Goal: Information Seeking & Learning: Learn about a topic

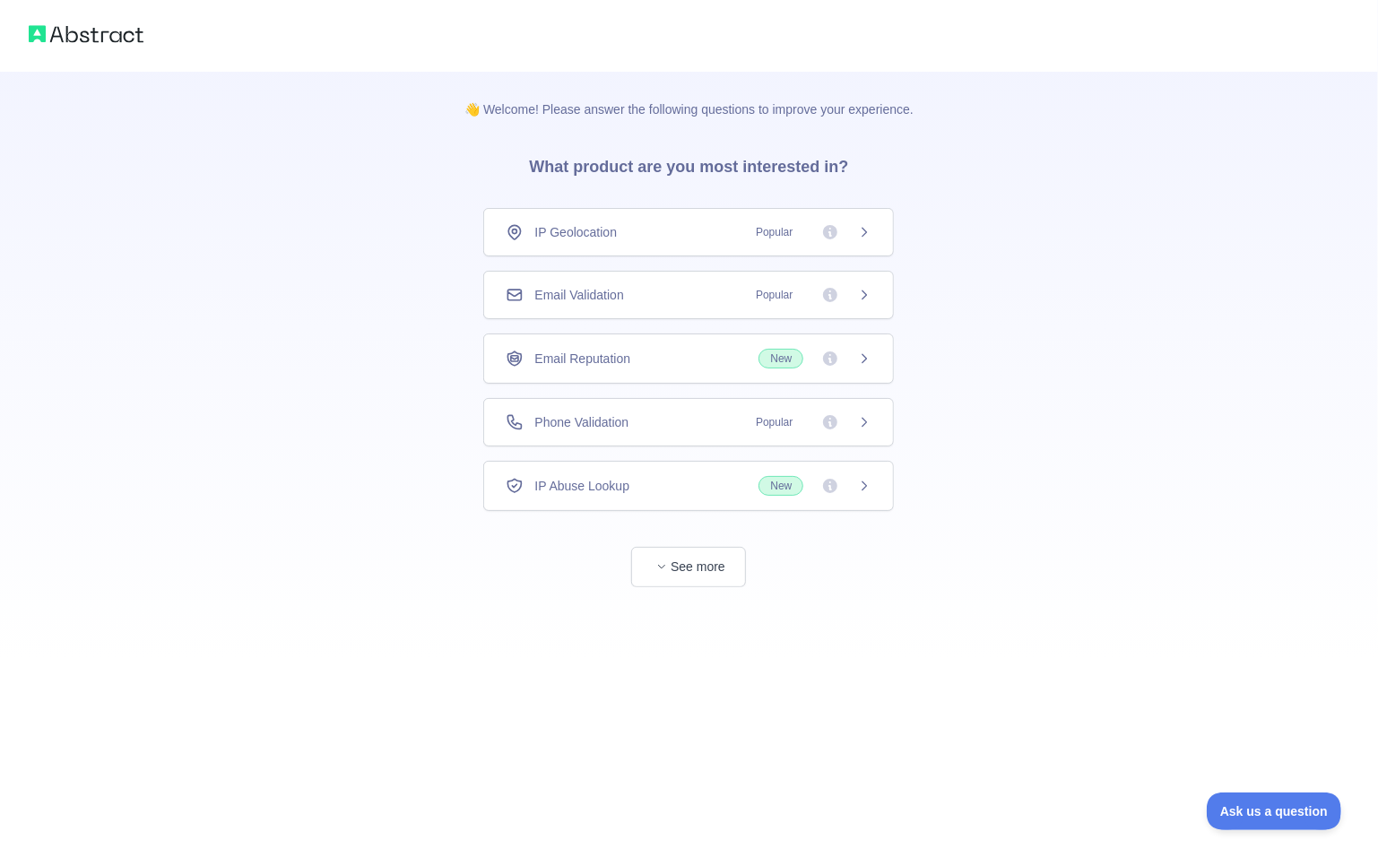
click at [620, 298] on span "Email Validation" at bounding box center [578, 295] width 89 height 18
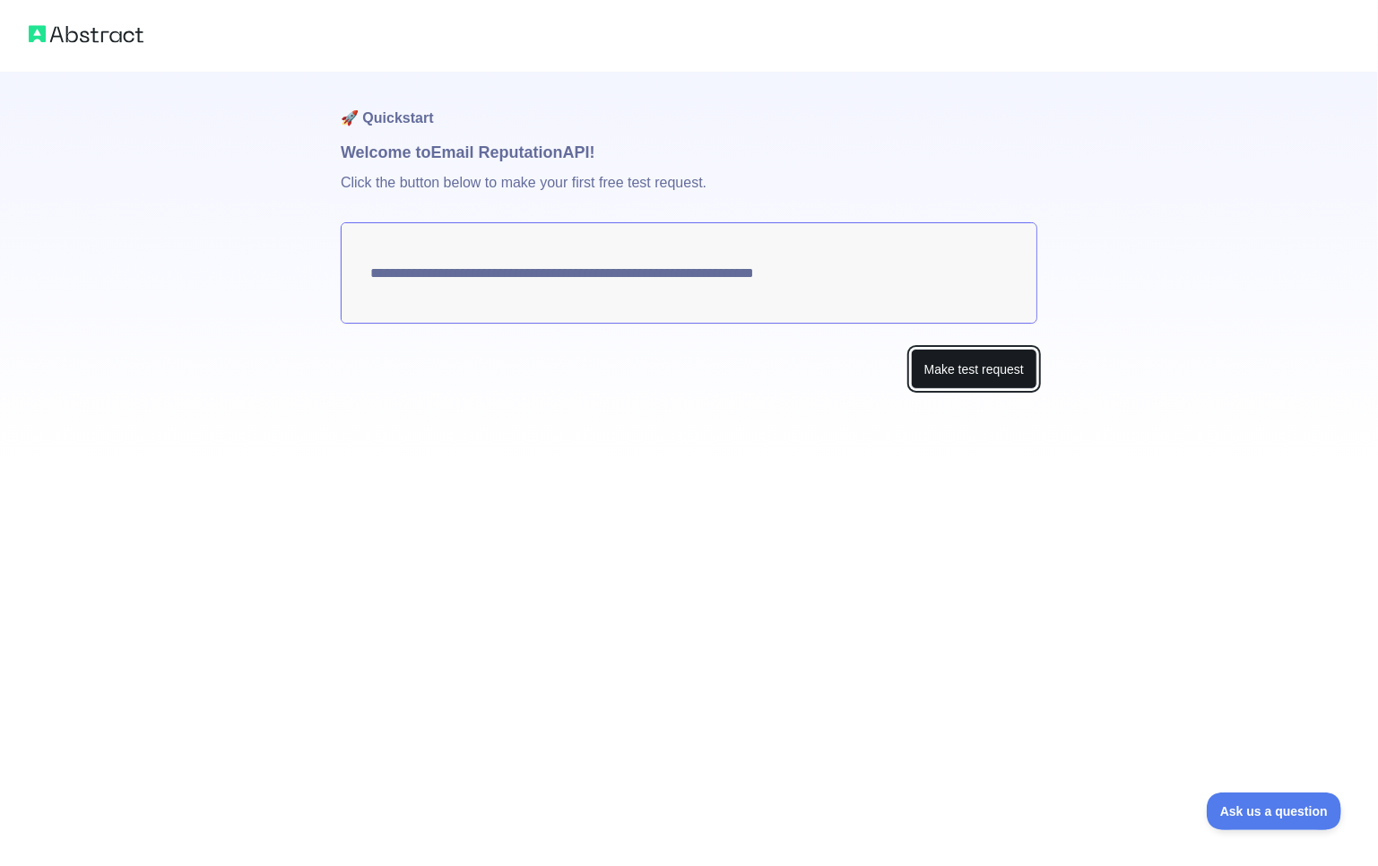
click at [951, 383] on button "Make test request" at bounding box center [974, 369] width 126 height 40
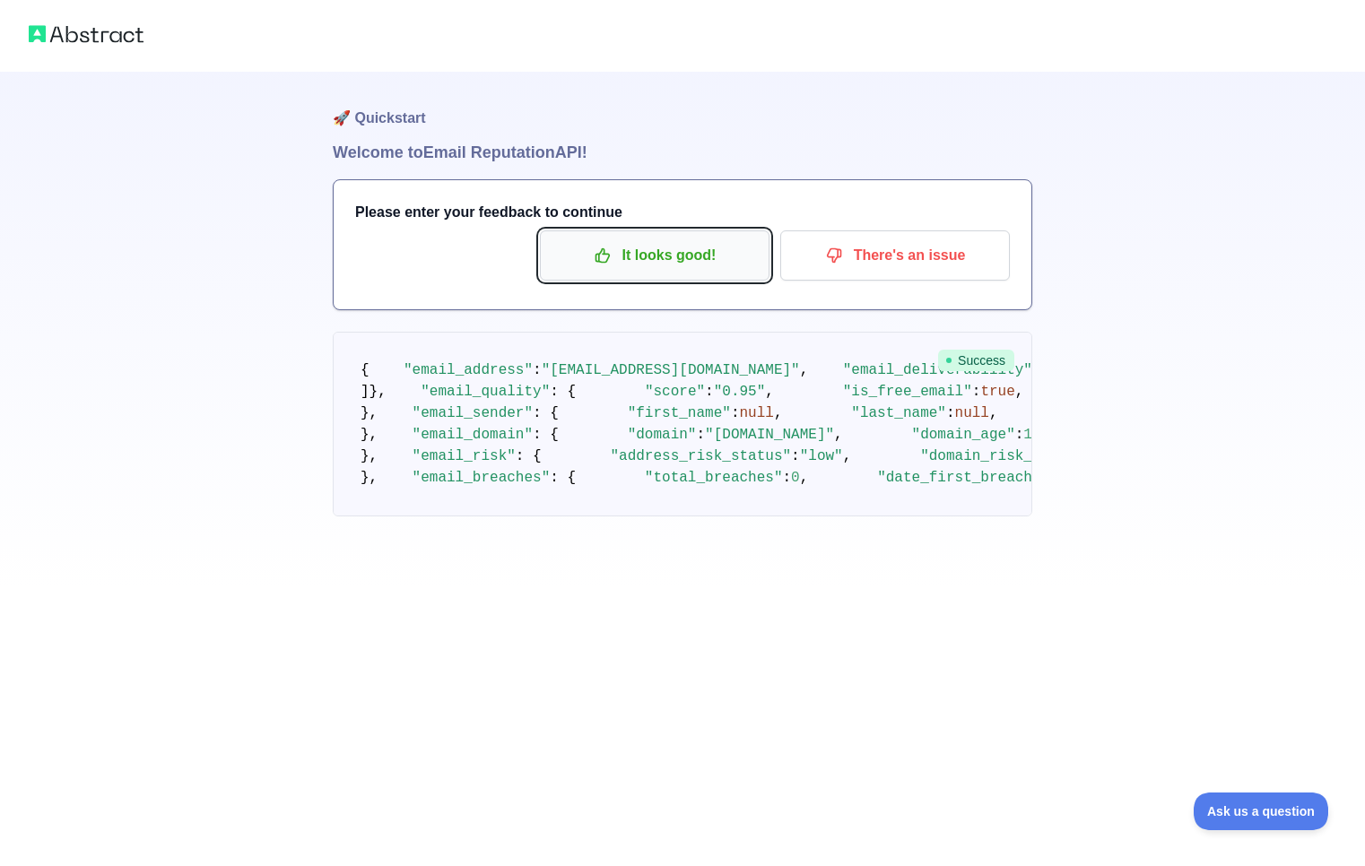
click at [653, 238] on button "It looks good!" at bounding box center [655, 255] width 230 height 50
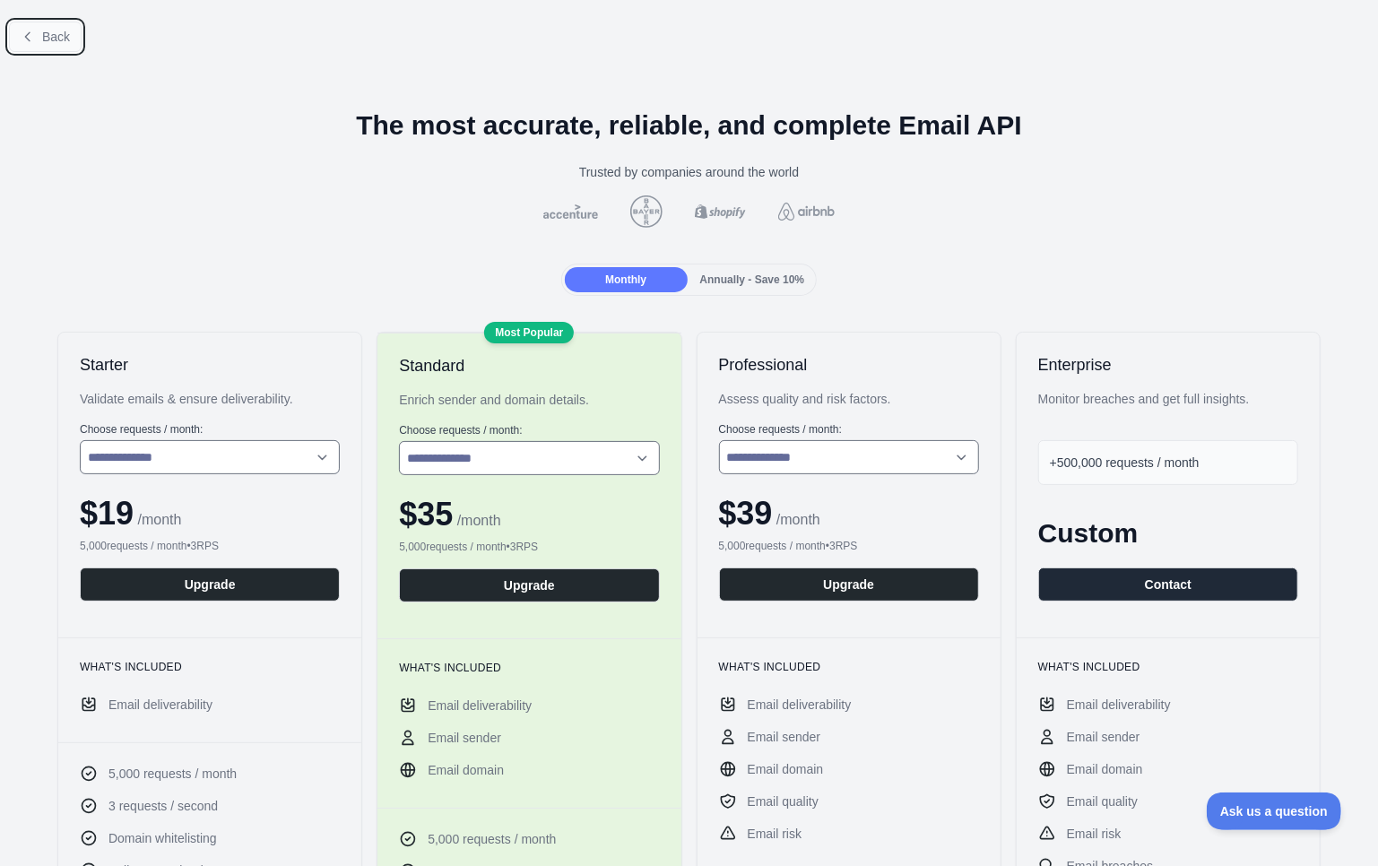
click at [23, 37] on icon at bounding box center [28, 37] width 14 height 14
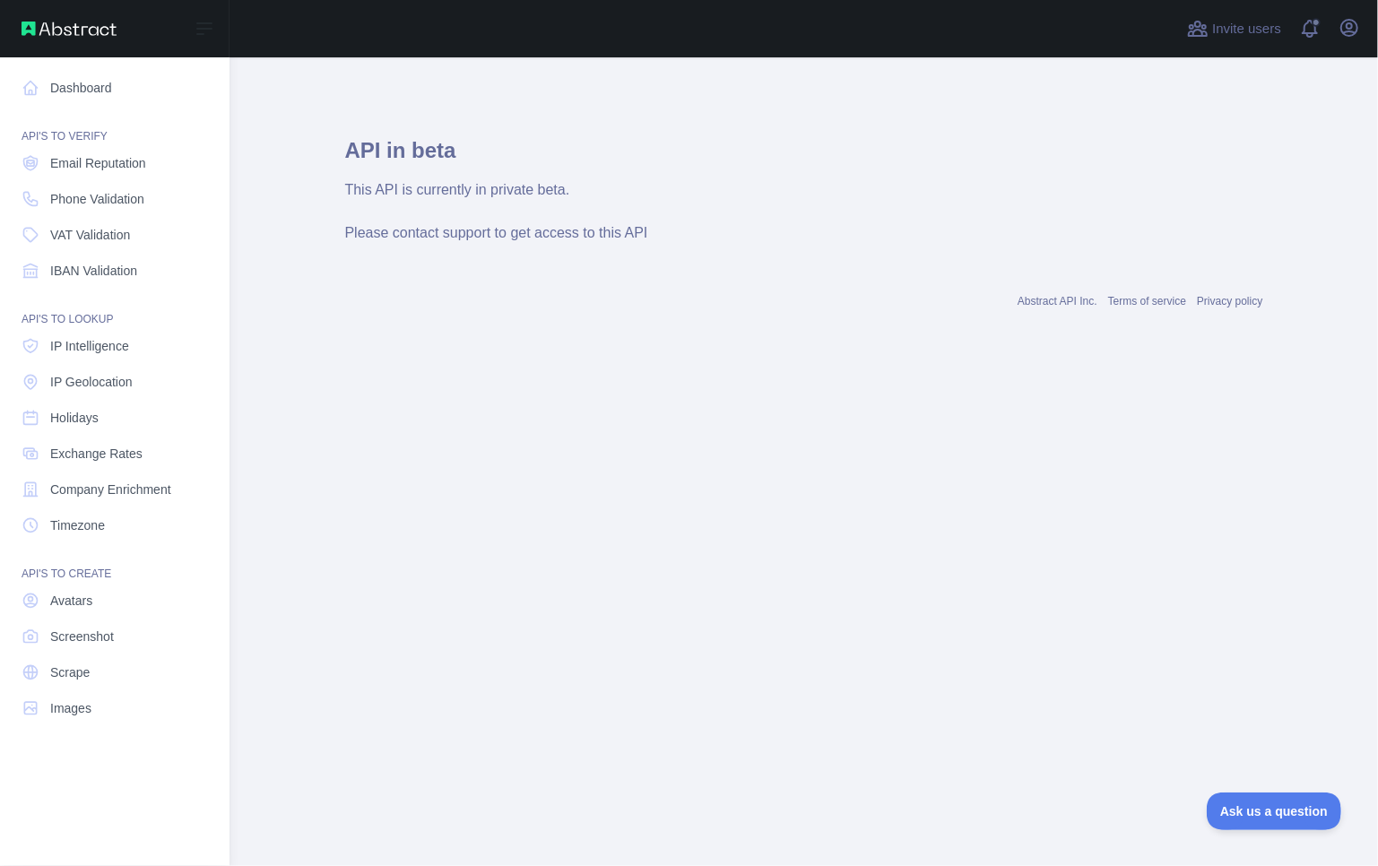
click at [106, 68] on nav "Dashboard API'S TO VERIFY Email Reputation Phone Validation VAT Validation IBAN…" at bounding box center [114, 447] width 201 height 780
click at [107, 73] on link "Dashboard" at bounding box center [114, 88] width 201 height 32
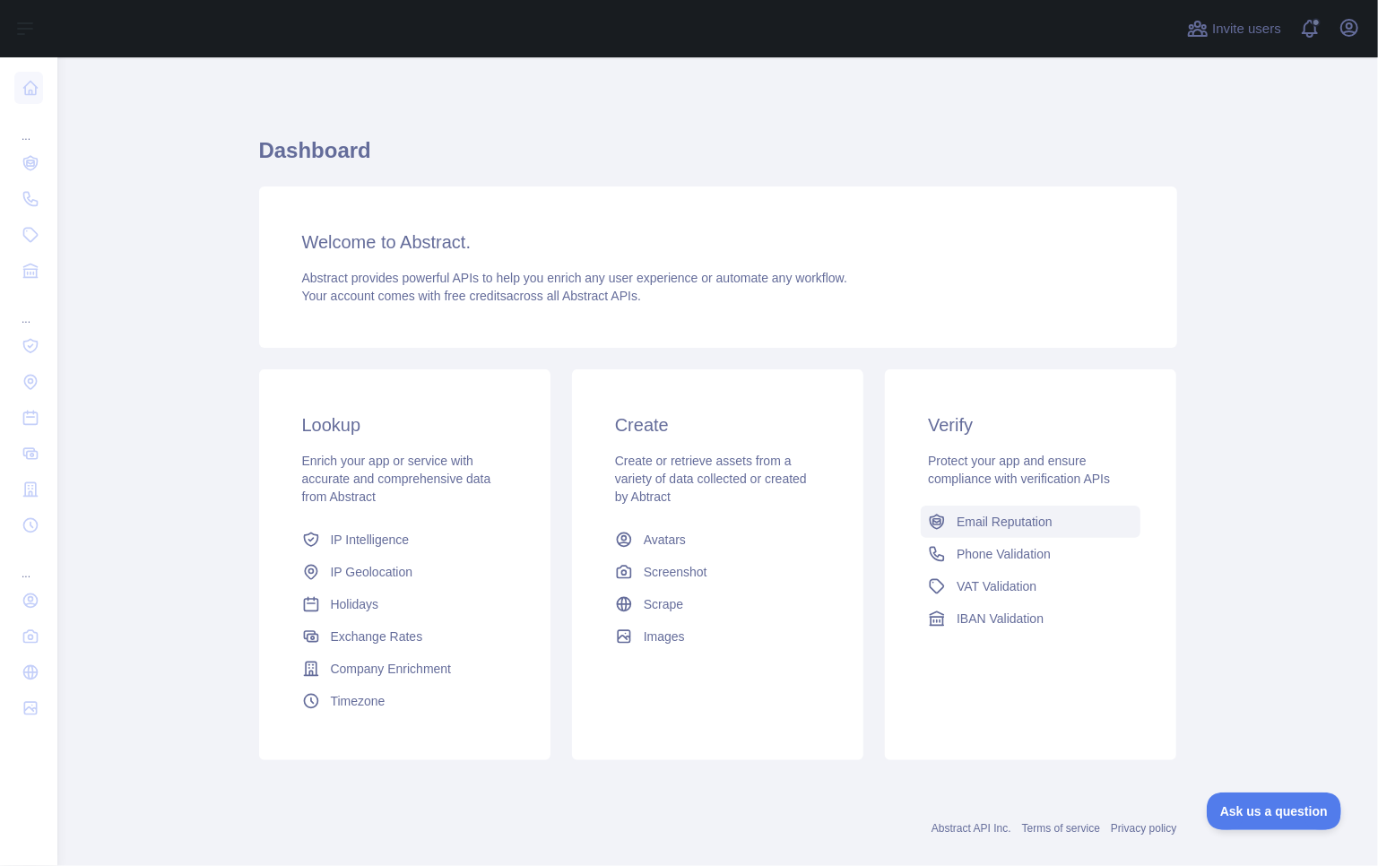
click at [1026, 528] on span "Email Reputation" at bounding box center [1005, 522] width 96 height 18
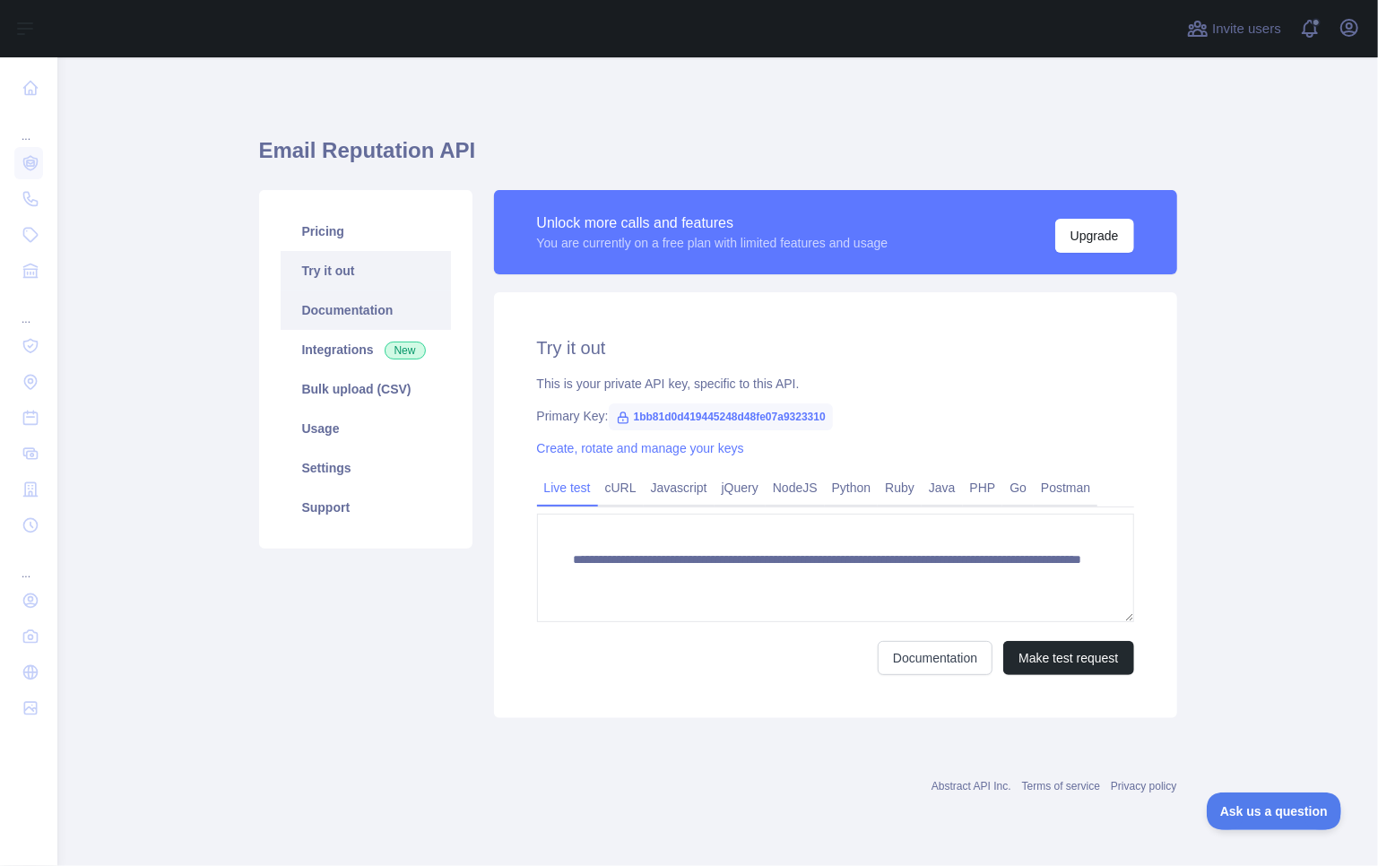
click at [411, 323] on link "Documentation" at bounding box center [366, 310] width 170 height 39
